Goal: Task Accomplishment & Management: Manage account settings

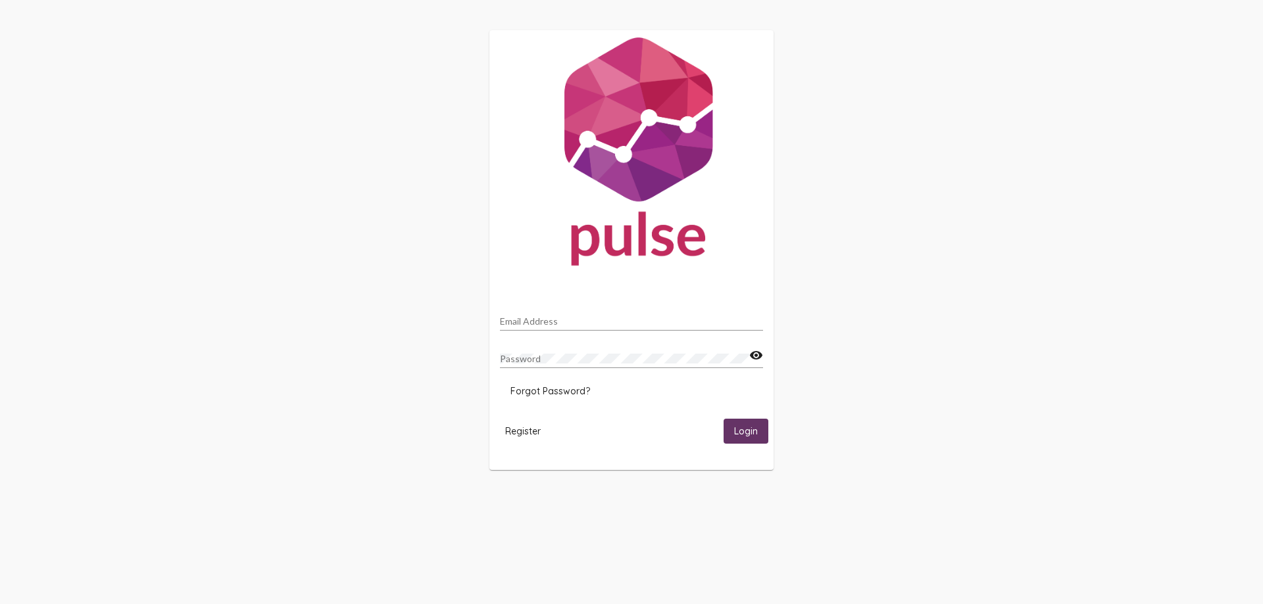
click at [537, 322] on input "Email Address" at bounding box center [631, 321] width 263 height 11
type input "[EMAIL_ADDRESS][DOMAIN_NAME]"
click at [566, 395] on span "Forgot Password?" at bounding box center [550, 391] width 80 height 12
click at [546, 315] on div "Email Address" at bounding box center [631, 318] width 263 height 26
type input "[EMAIL_ADDRESS][DOMAIN_NAME]"
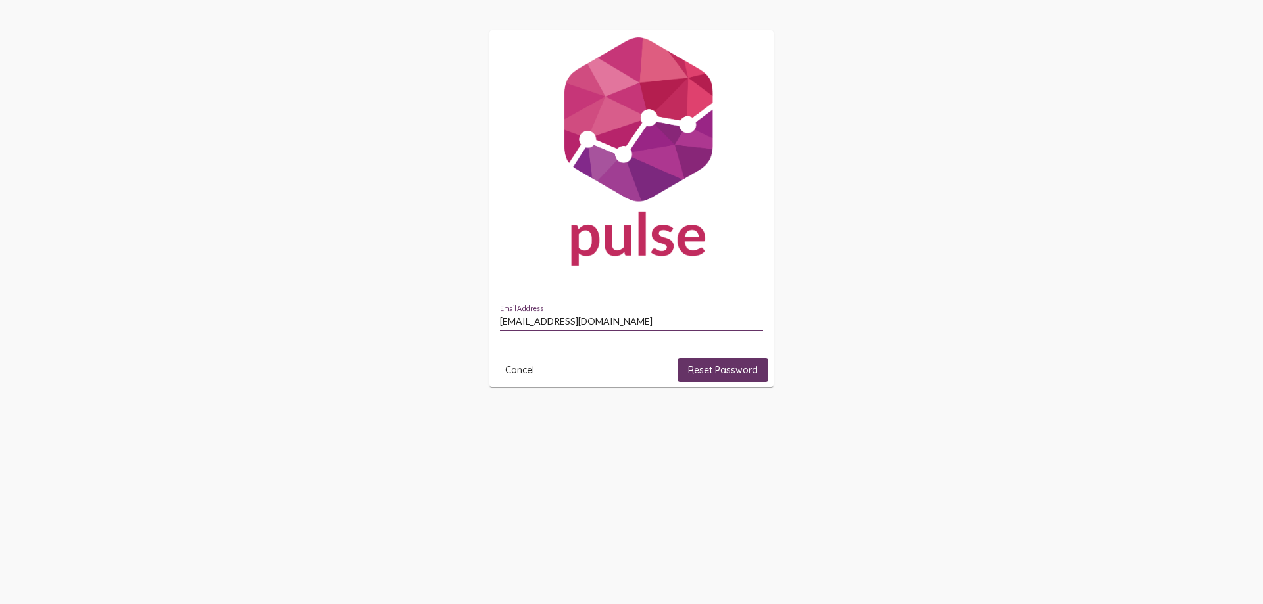
click at [721, 368] on span "Reset Password" at bounding box center [723, 370] width 70 height 12
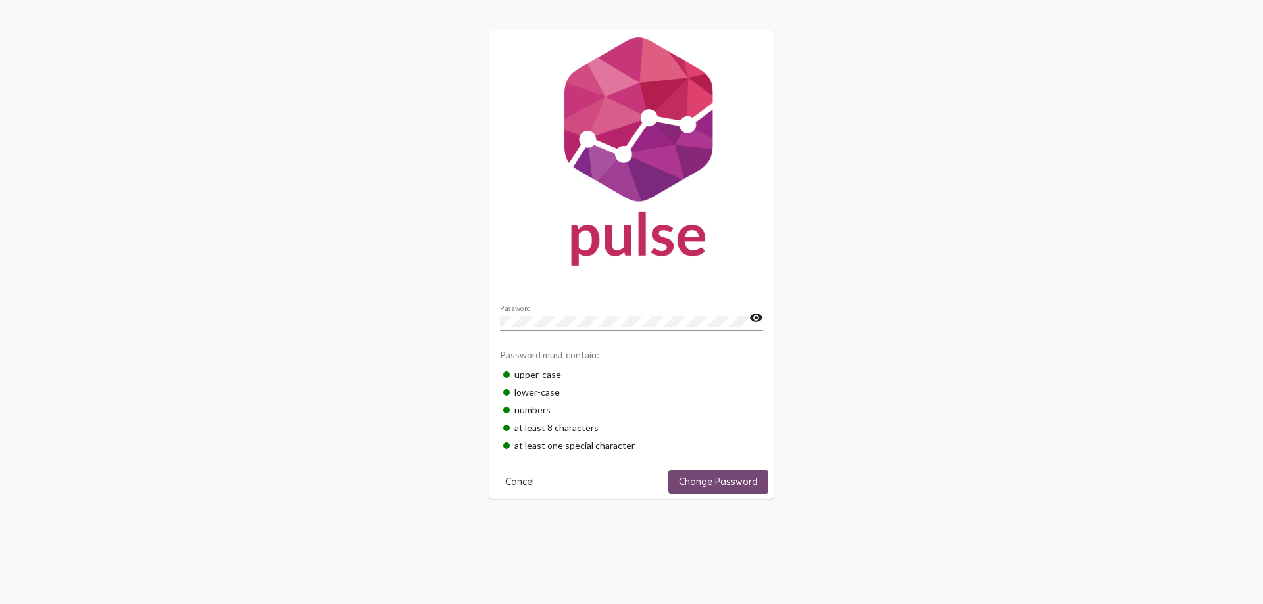
click at [706, 484] on span "Change Password" at bounding box center [718, 482] width 79 height 12
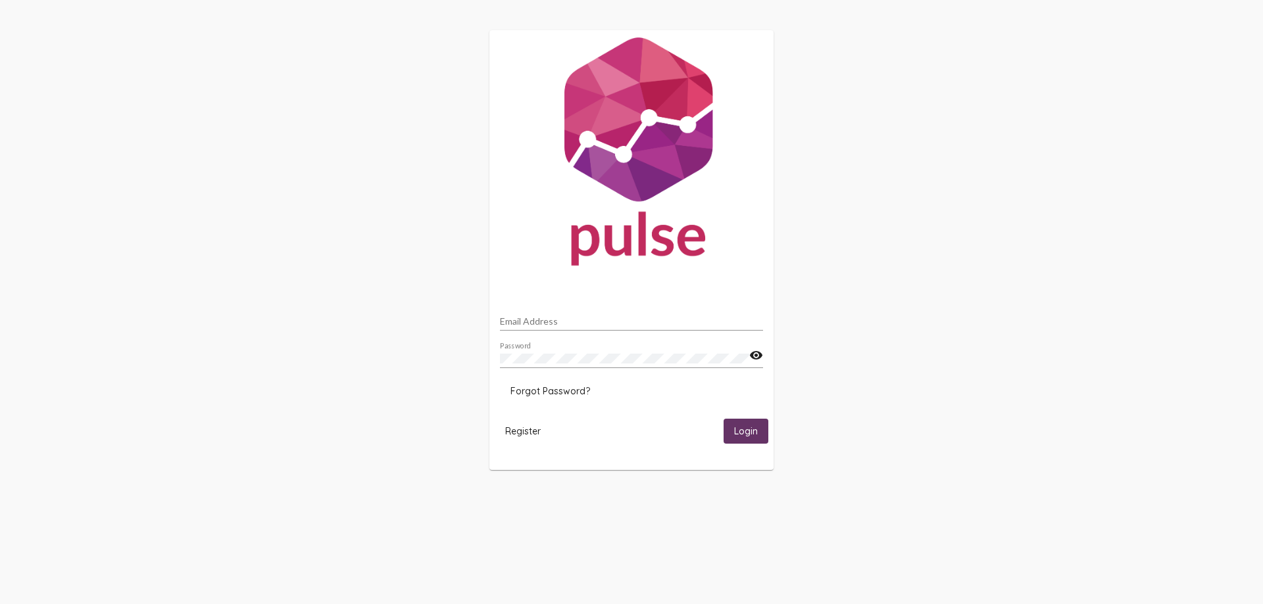
click at [545, 314] on div "Email Address" at bounding box center [631, 318] width 263 height 26
type input "[EMAIL_ADDRESS][DOMAIN_NAME]"
click at [752, 355] on mat-icon "visibility" at bounding box center [756, 356] width 14 height 16
click at [752, 425] on button "Login" at bounding box center [745, 431] width 45 height 24
